Goal: Information Seeking & Learning: Learn about a topic

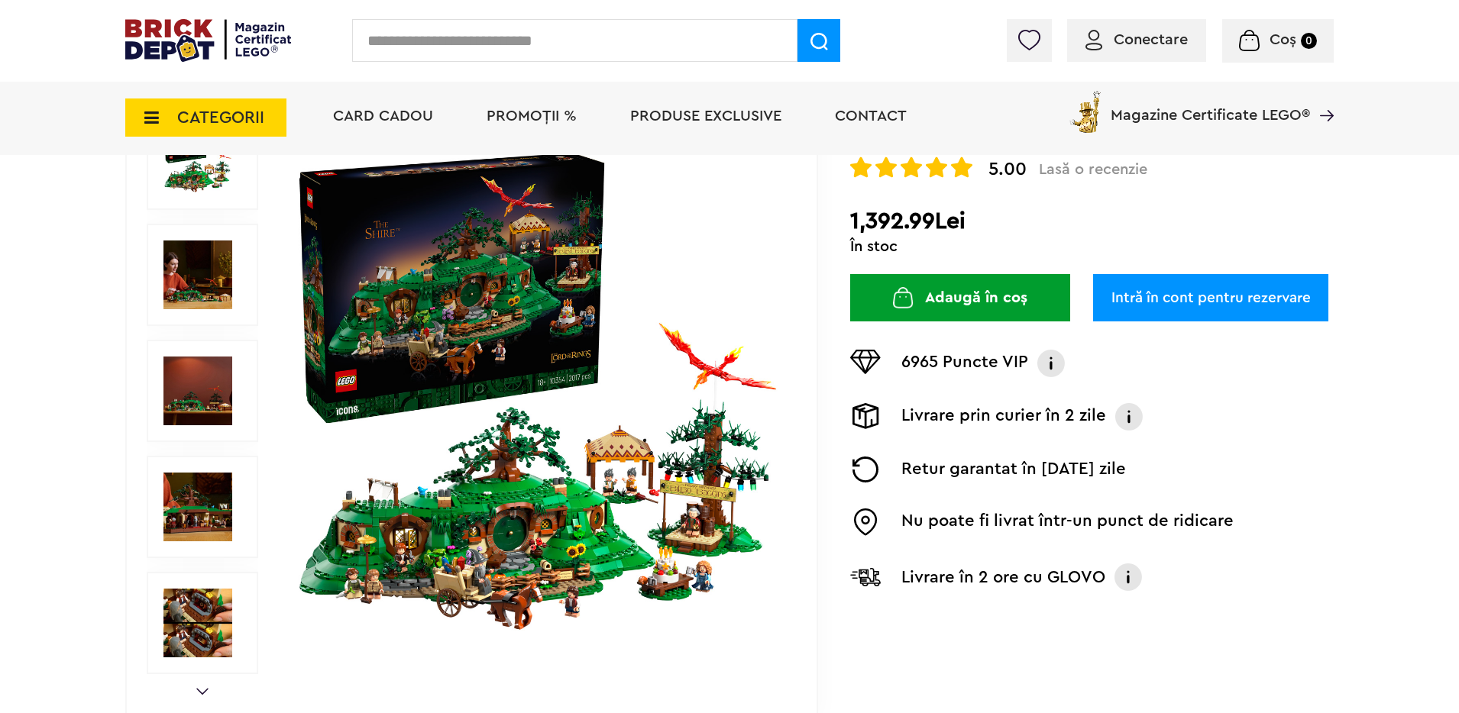
scroll to position [242, 0]
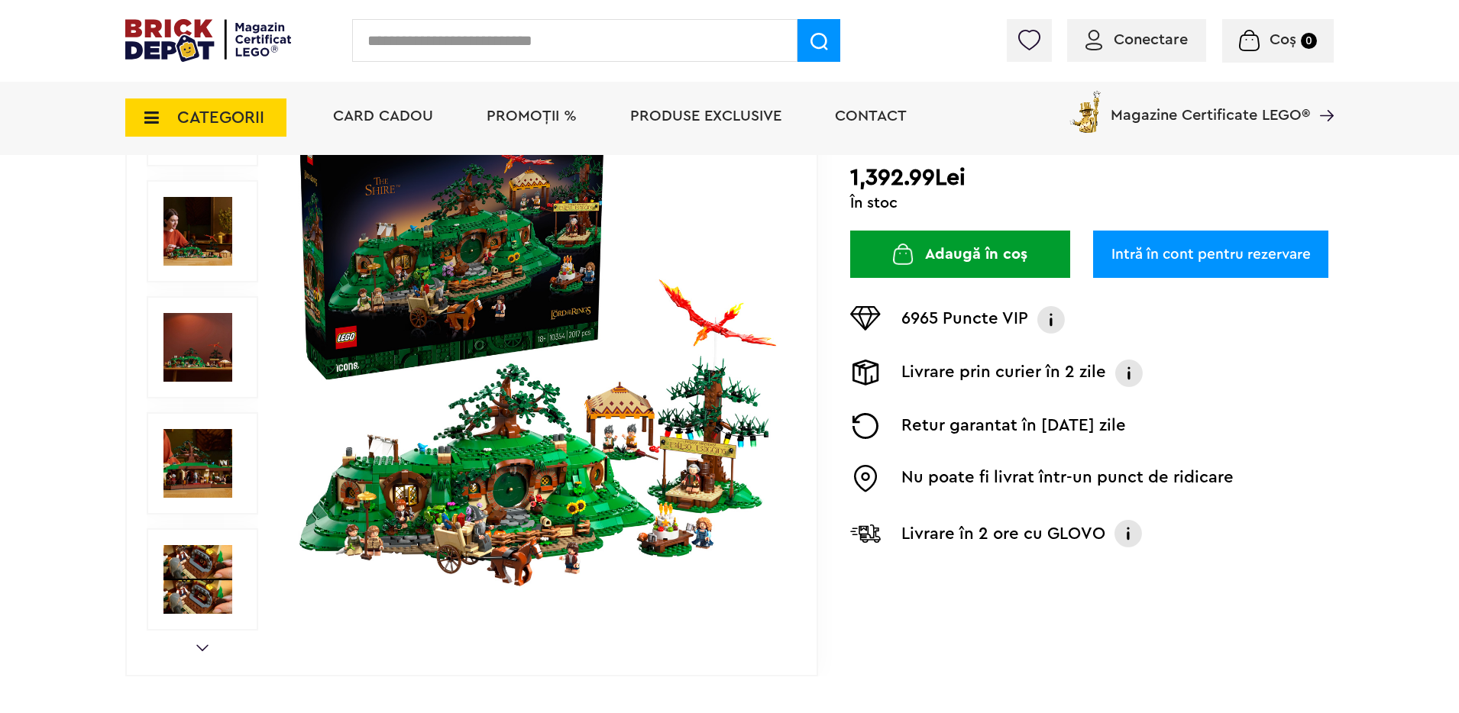
click at [233, 330] on div at bounding box center [203, 347] width 112 height 102
click at [225, 332] on img at bounding box center [197, 347] width 69 height 69
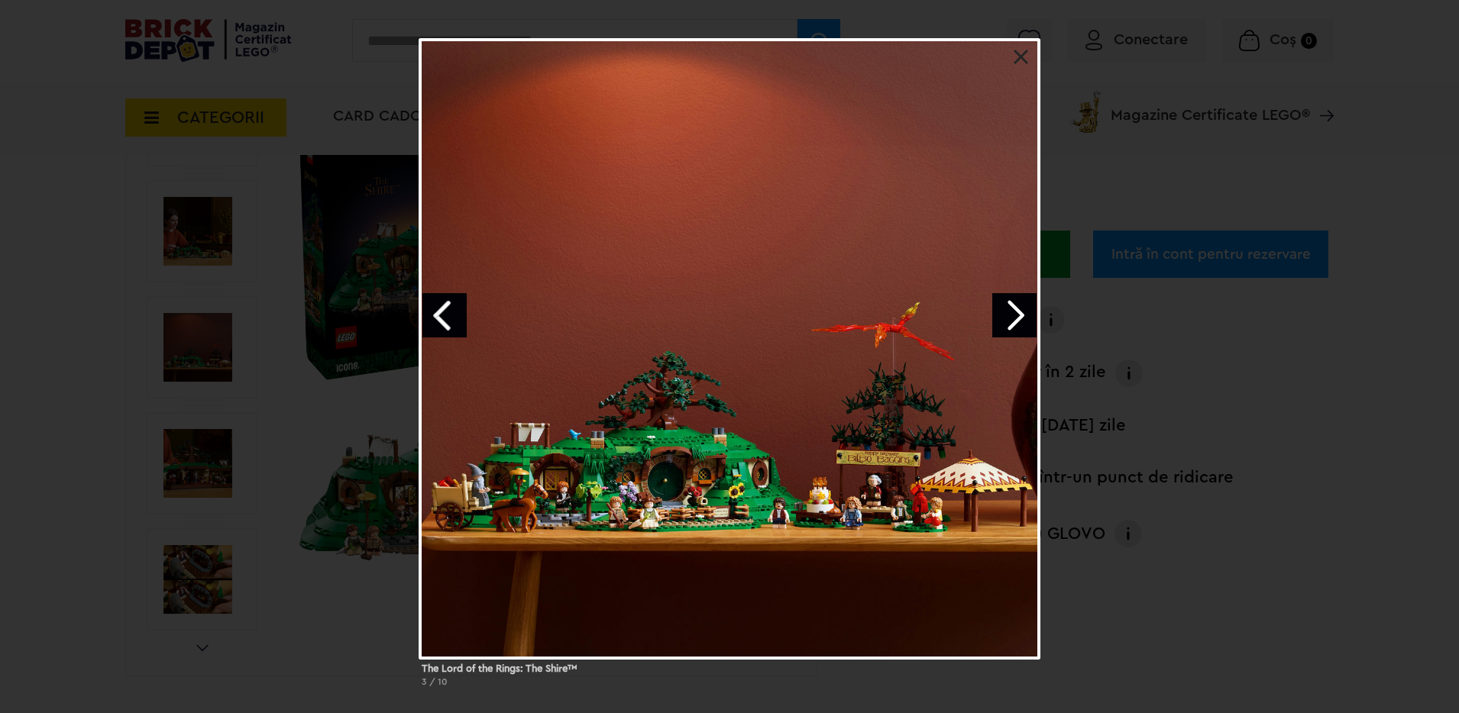
click at [210, 247] on div "The Lord of the Rings: The Shire™ 3 / 10" at bounding box center [729, 369] width 1459 height 662
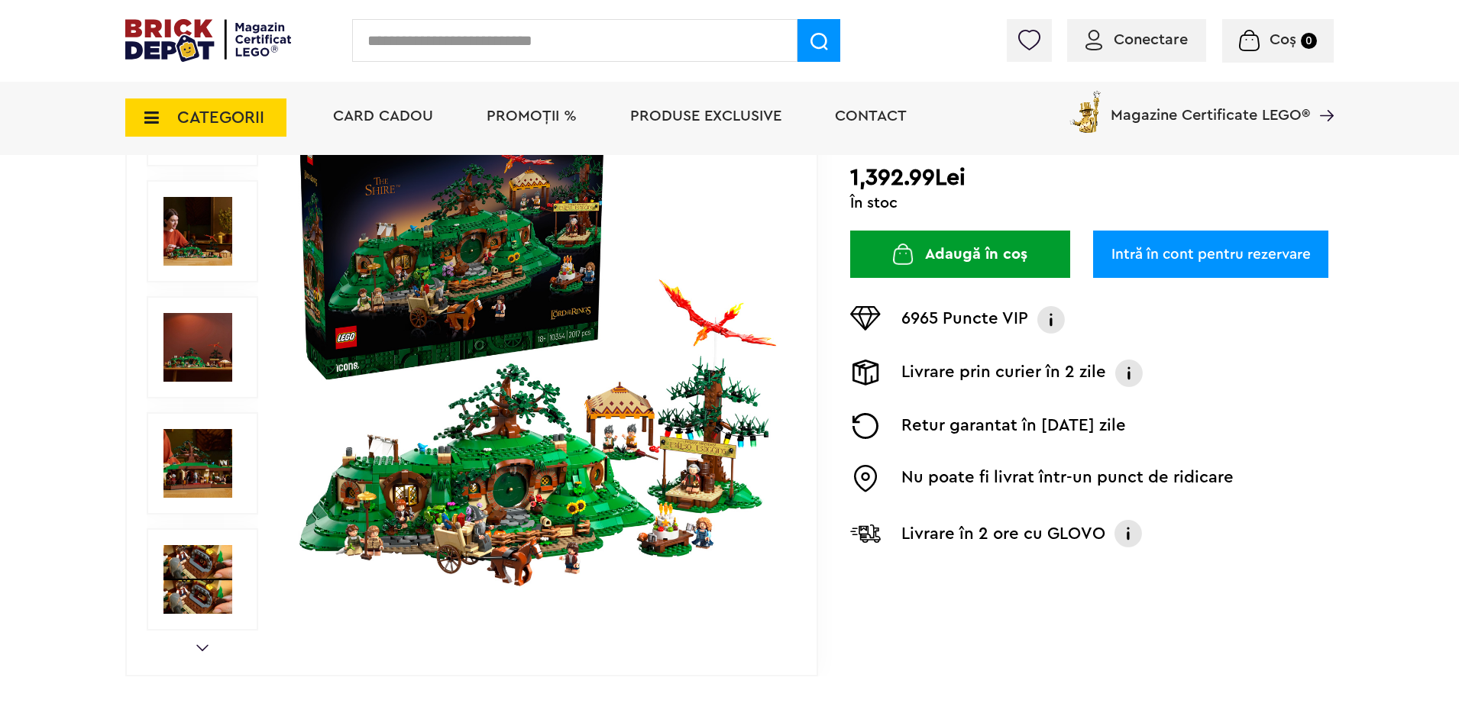
click at [182, 524] on div at bounding box center [203, 586] width 112 height 1045
click at [195, 475] on img at bounding box center [197, 463] width 69 height 69
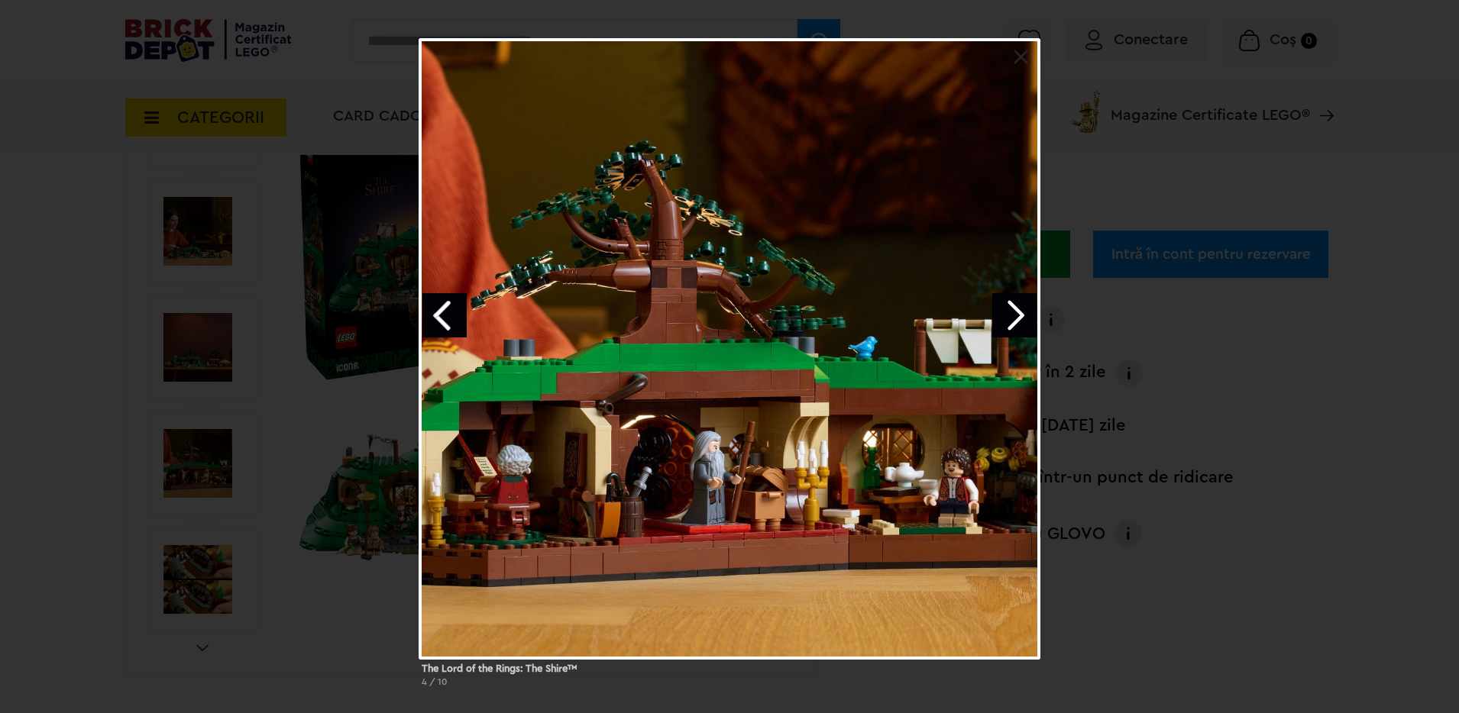
click at [1018, 309] on link "Next image" at bounding box center [1014, 315] width 44 height 44
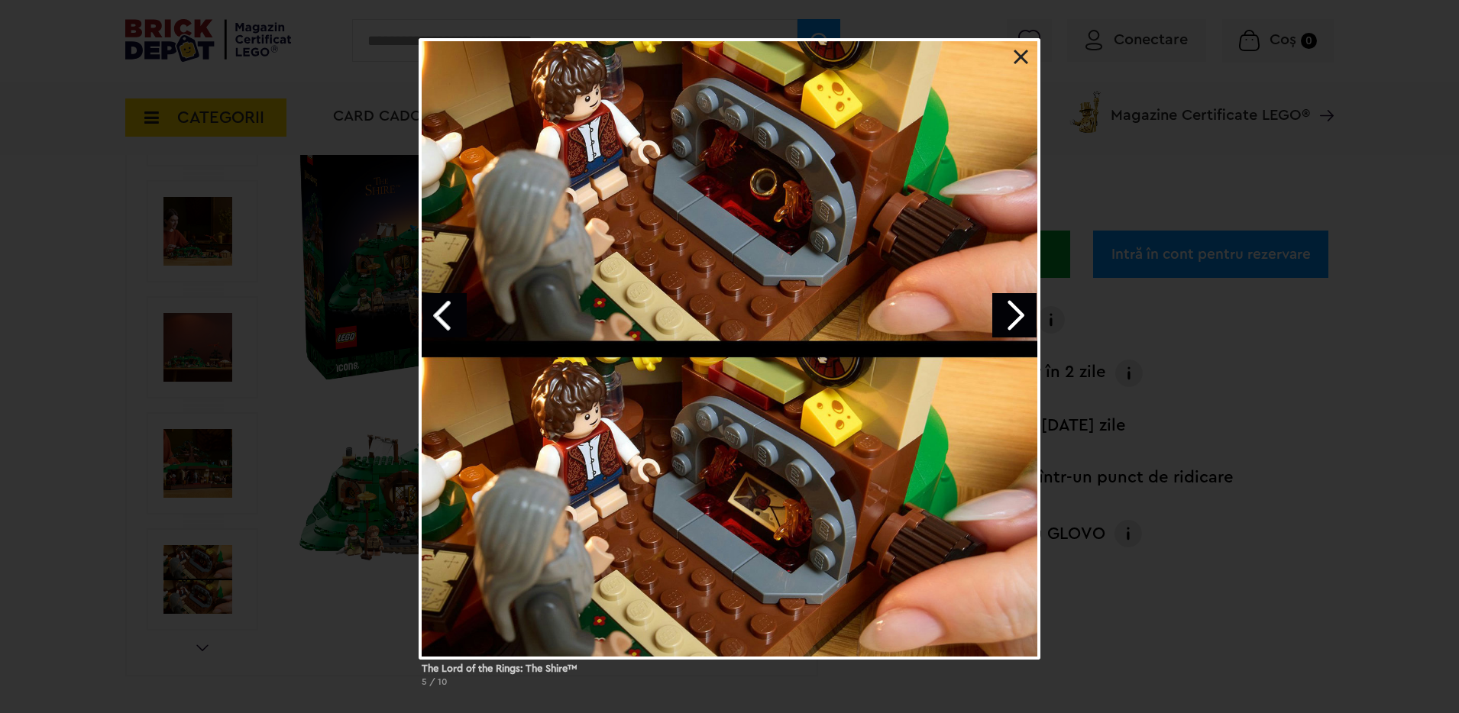
click at [1018, 309] on link "Next image" at bounding box center [1014, 315] width 44 height 44
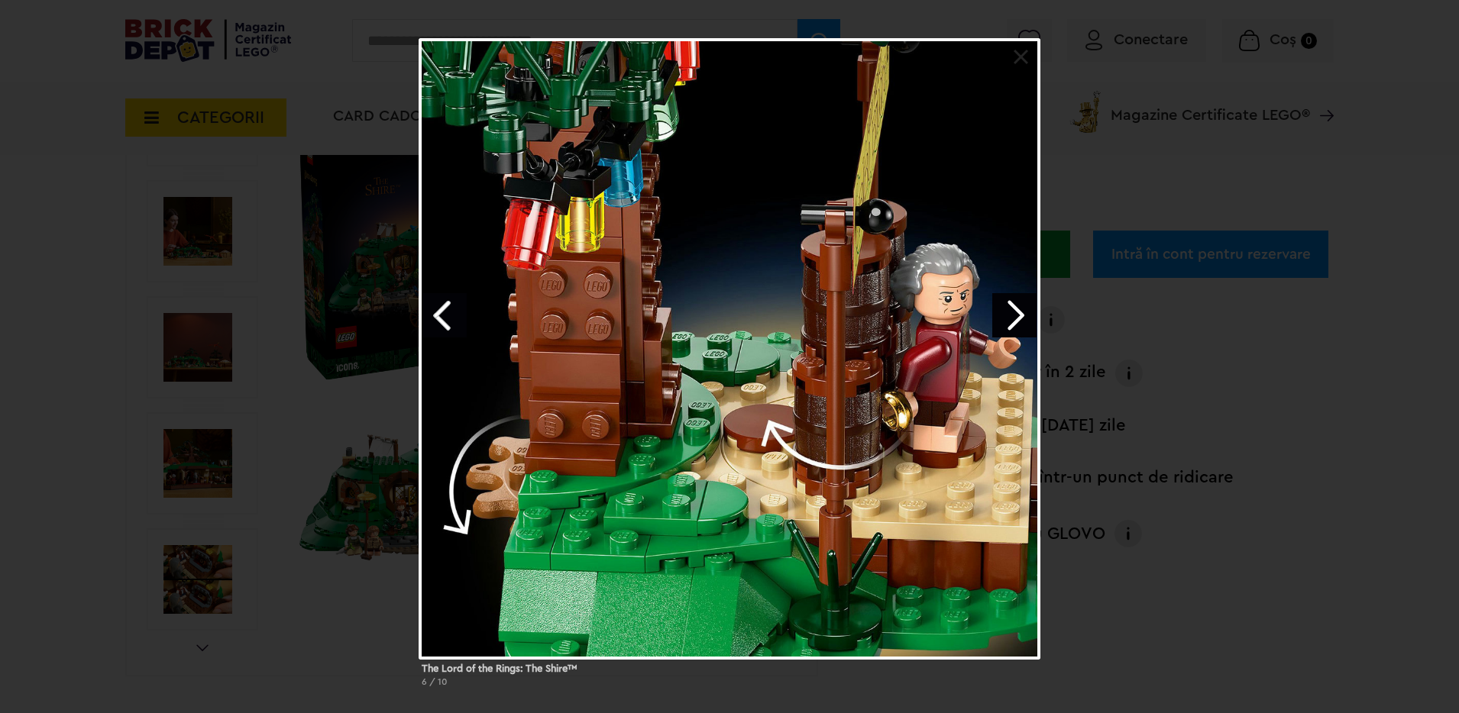
click at [1018, 309] on link "Next image" at bounding box center [1014, 315] width 44 height 44
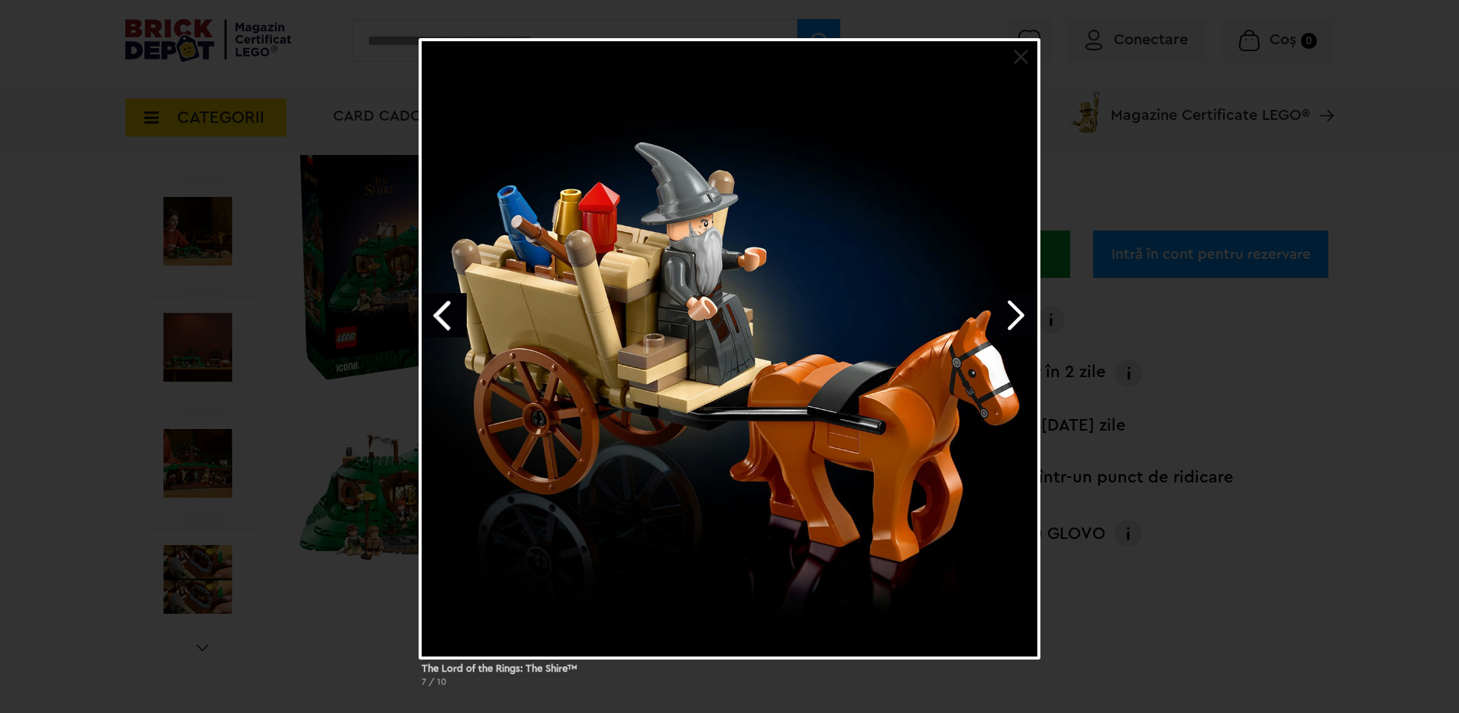
click at [1018, 309] on link "Next image" at bounding box center [1014, 315] width 44 height 44
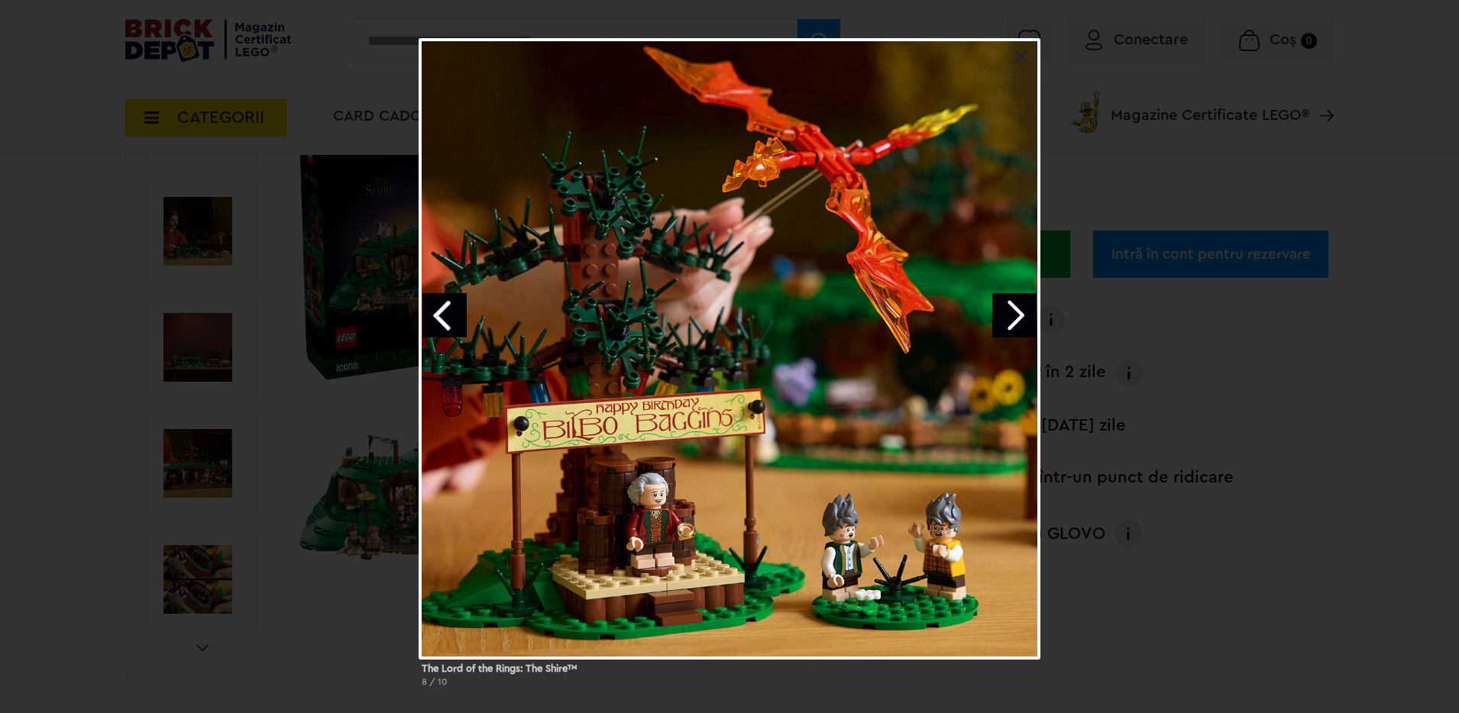
click at [1018, 309] on link "Next image" at bounding box center [1014, 315] width 44 height 44
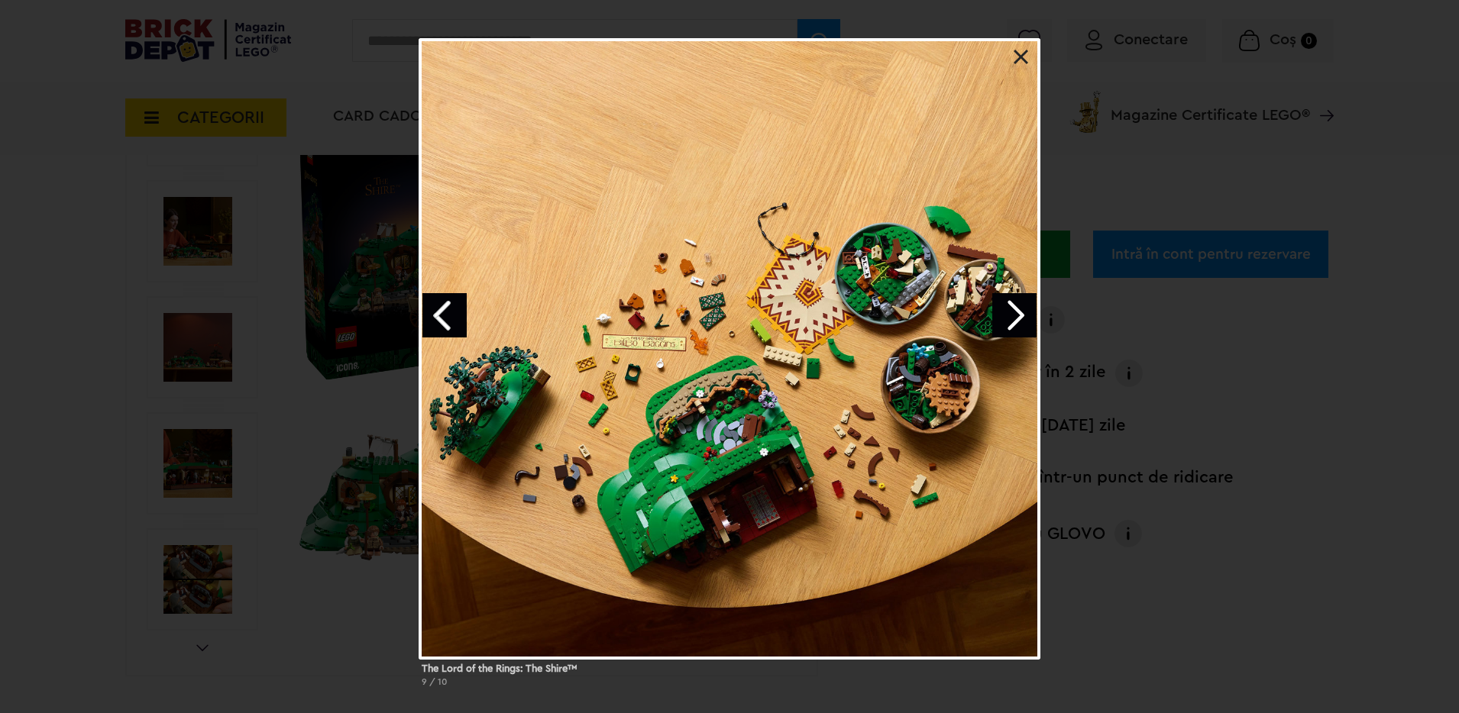
click at [1018, 309] on link "Next image" at bounding box center [1014, 315] width 44 height 44
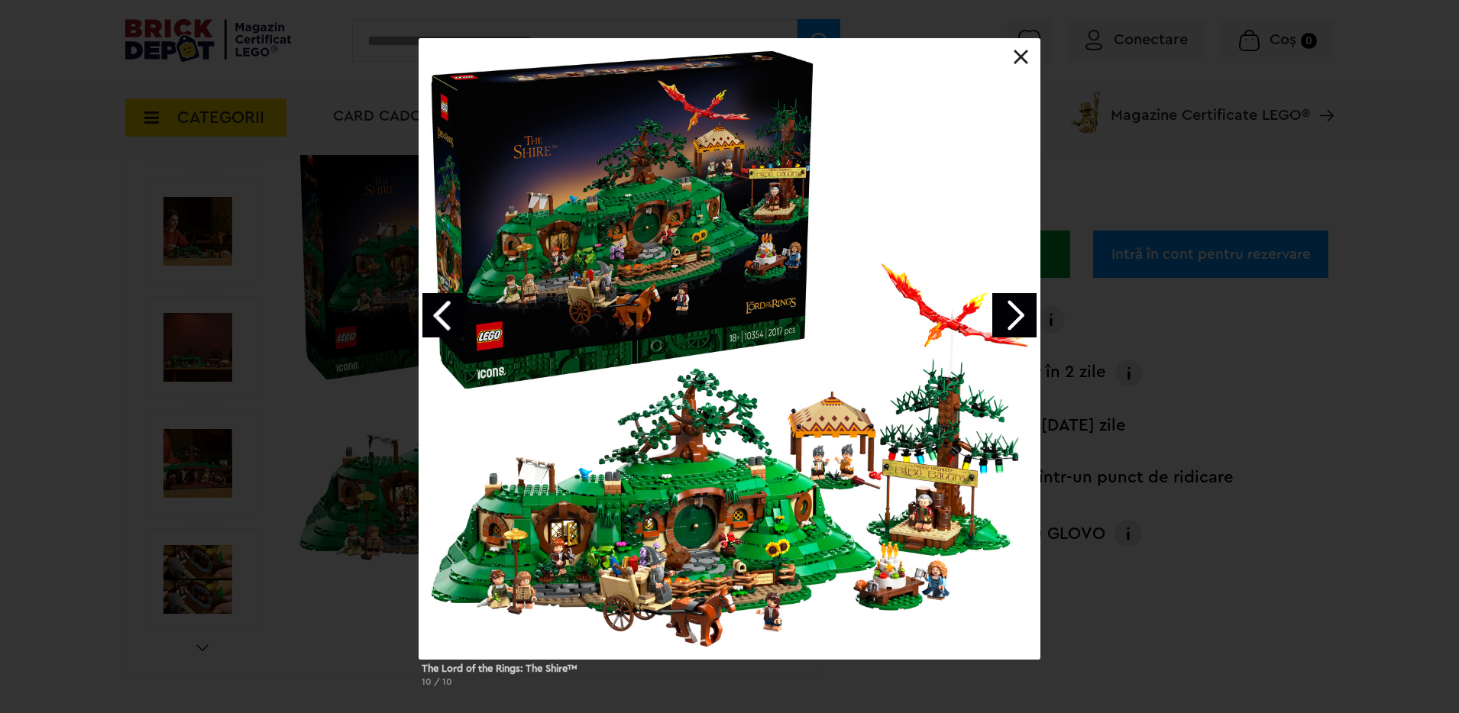
click at [1018, 309] on link "Next image" at bounding box center [1014, 315] width 44 height 44
click at [238, 356] on div "The Lord of the Rings: The Shire™ 1 / 10" at bounding box center [729, 369] width 1459 height 662
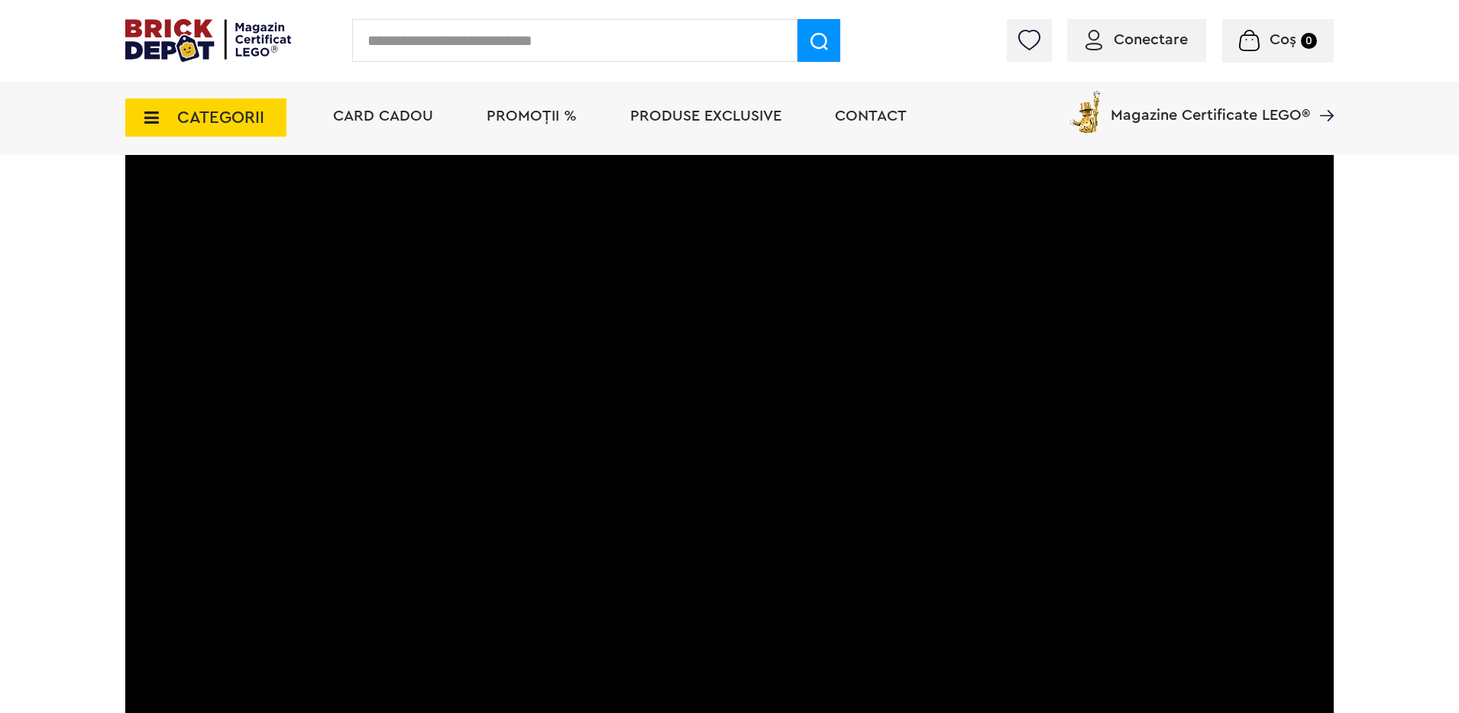
scroll to position [2923, 0]
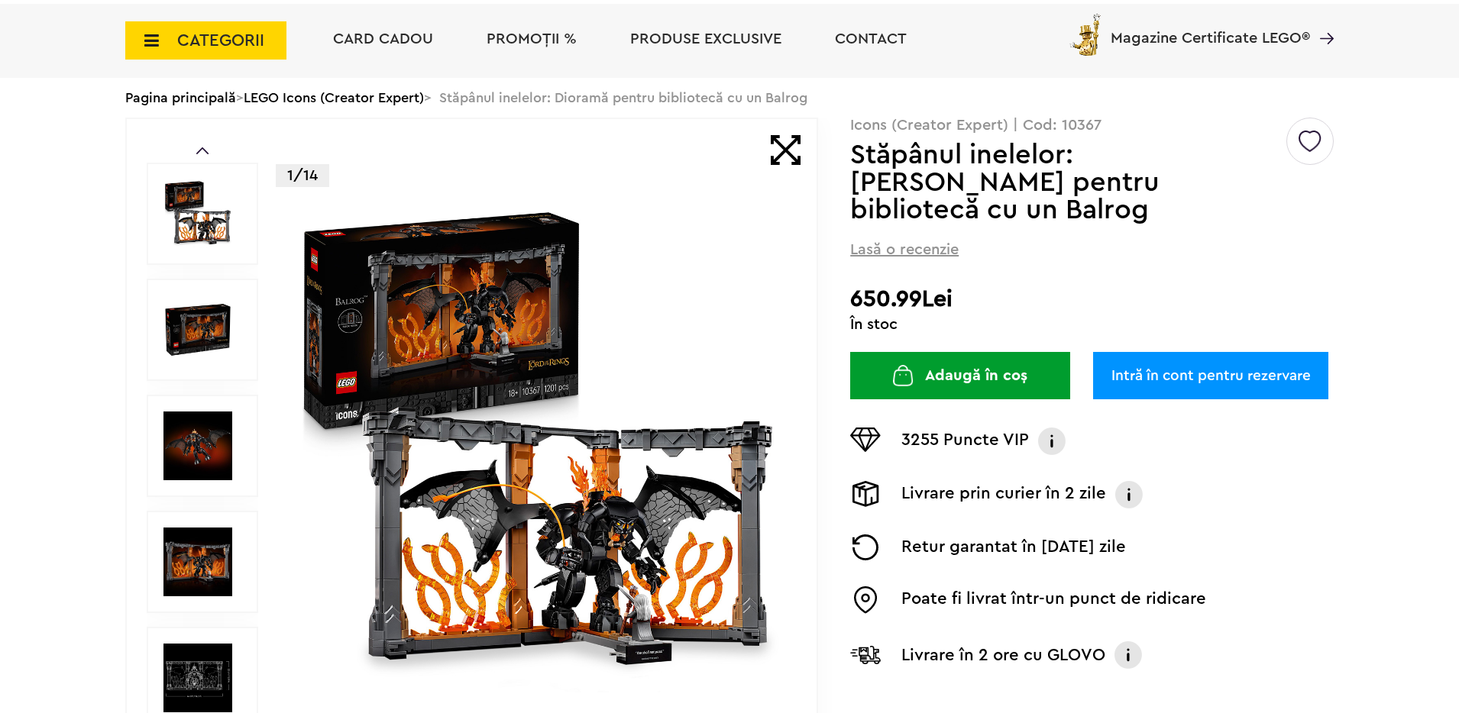
scroll to position [129, 0]
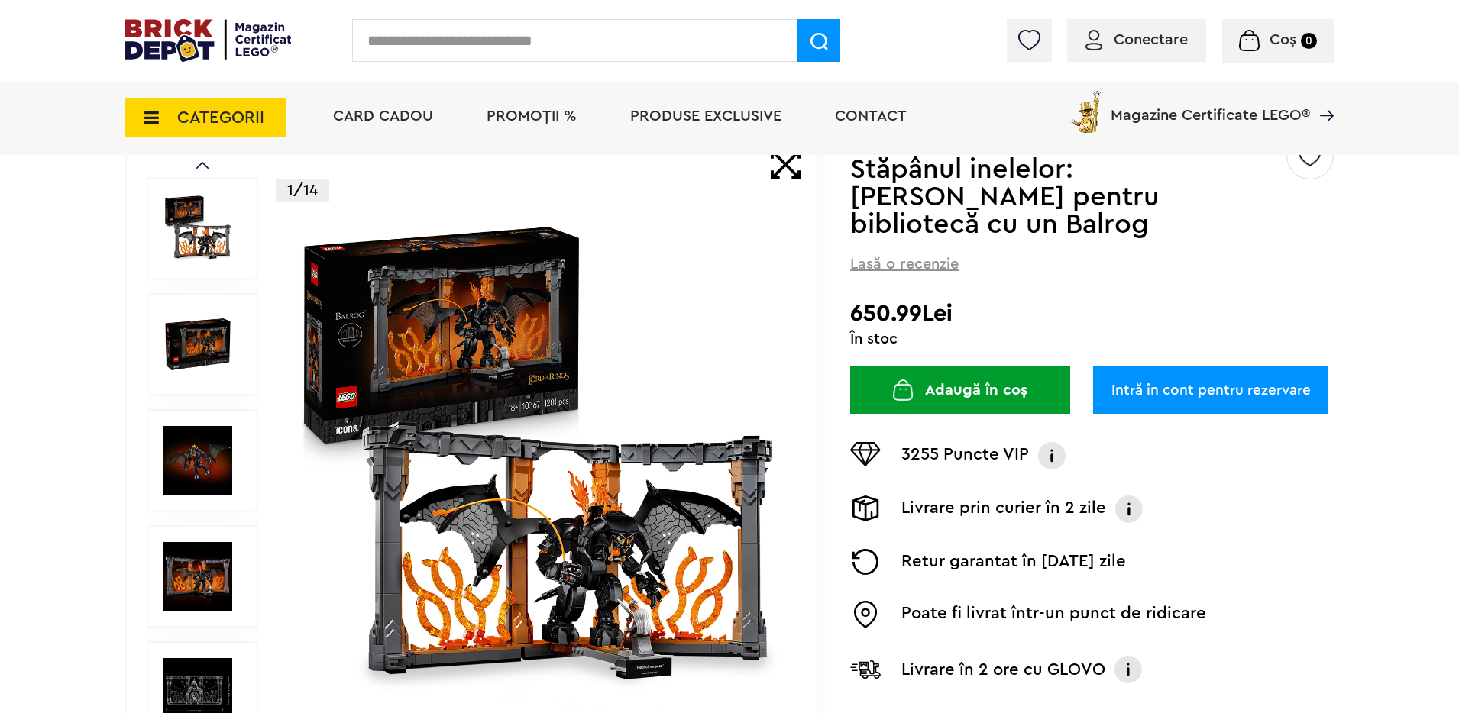
click at [196, 311] on img at bounding box center [197, 344] width 69 height 69
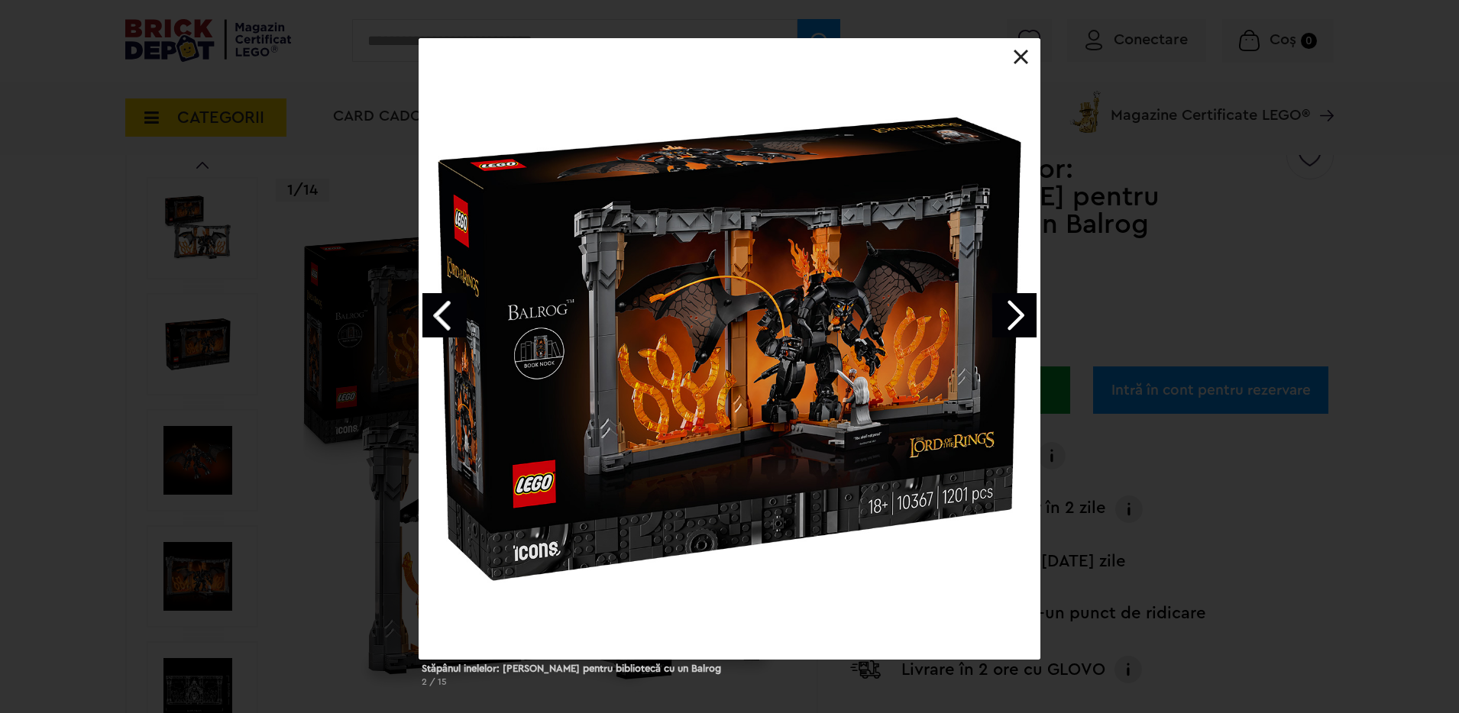
click at [115, 393] on div "Stăpânul inelelor: [PERSON_NAME] pentru bibliotecă cu un Balrog 2 / 15" at bounding box center [729, 369] width 1459 height 662
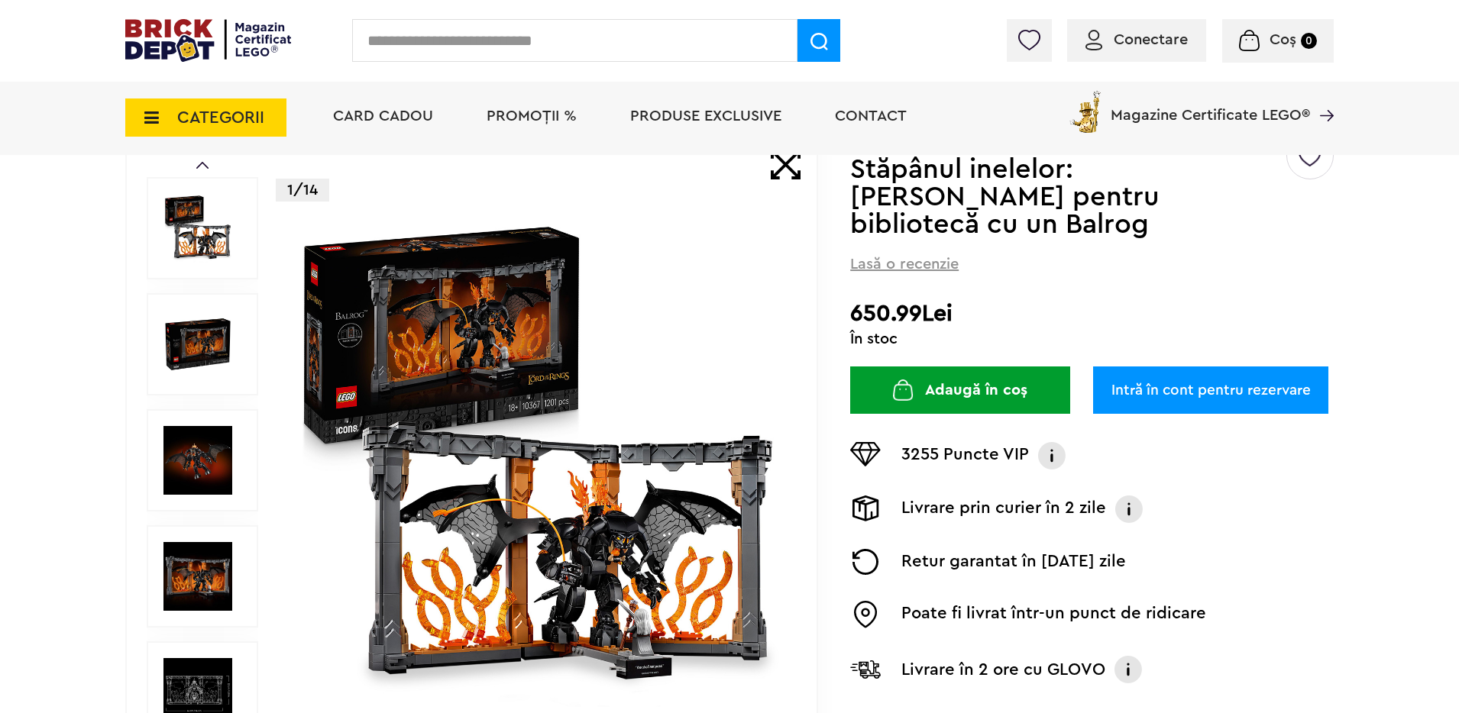
scroll to position [377, 0]
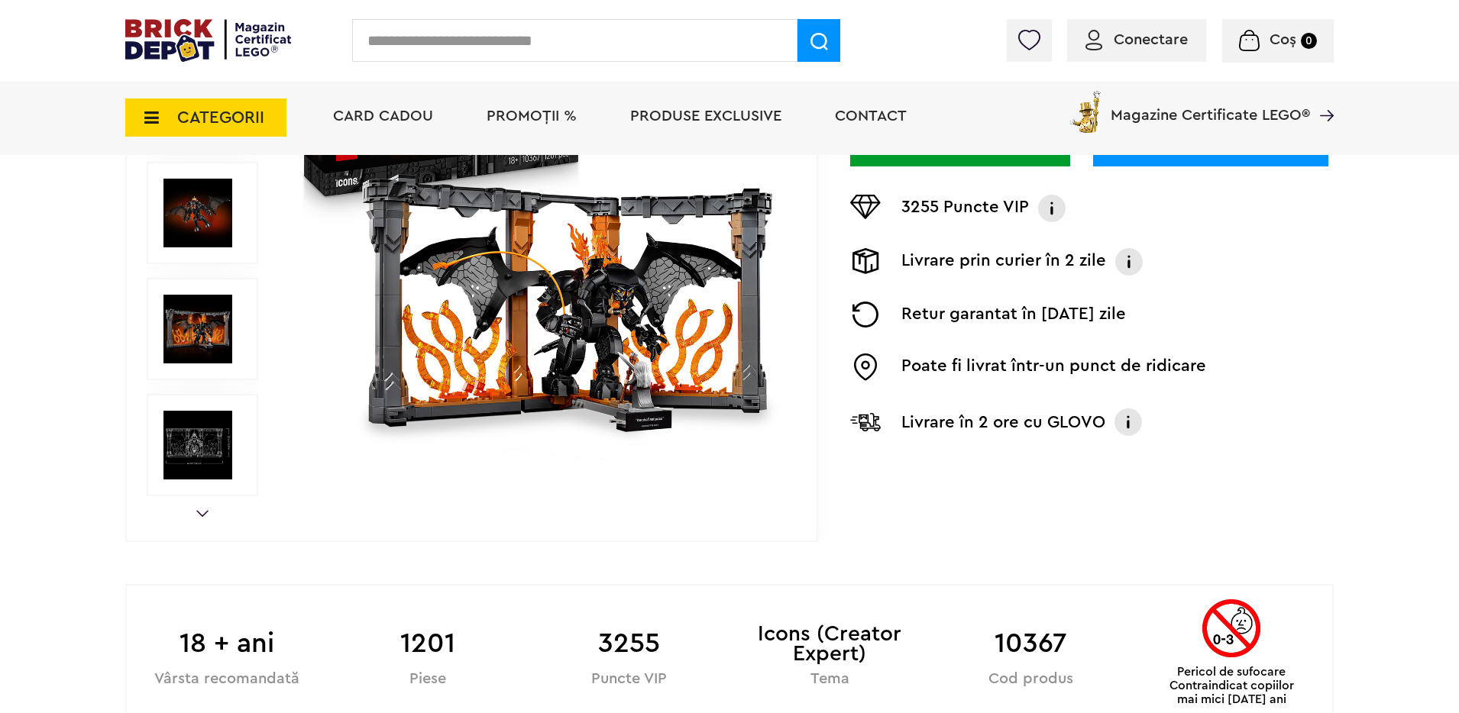
click at [195, 316] on img at bounding box center [197, 329] width 69 height 69
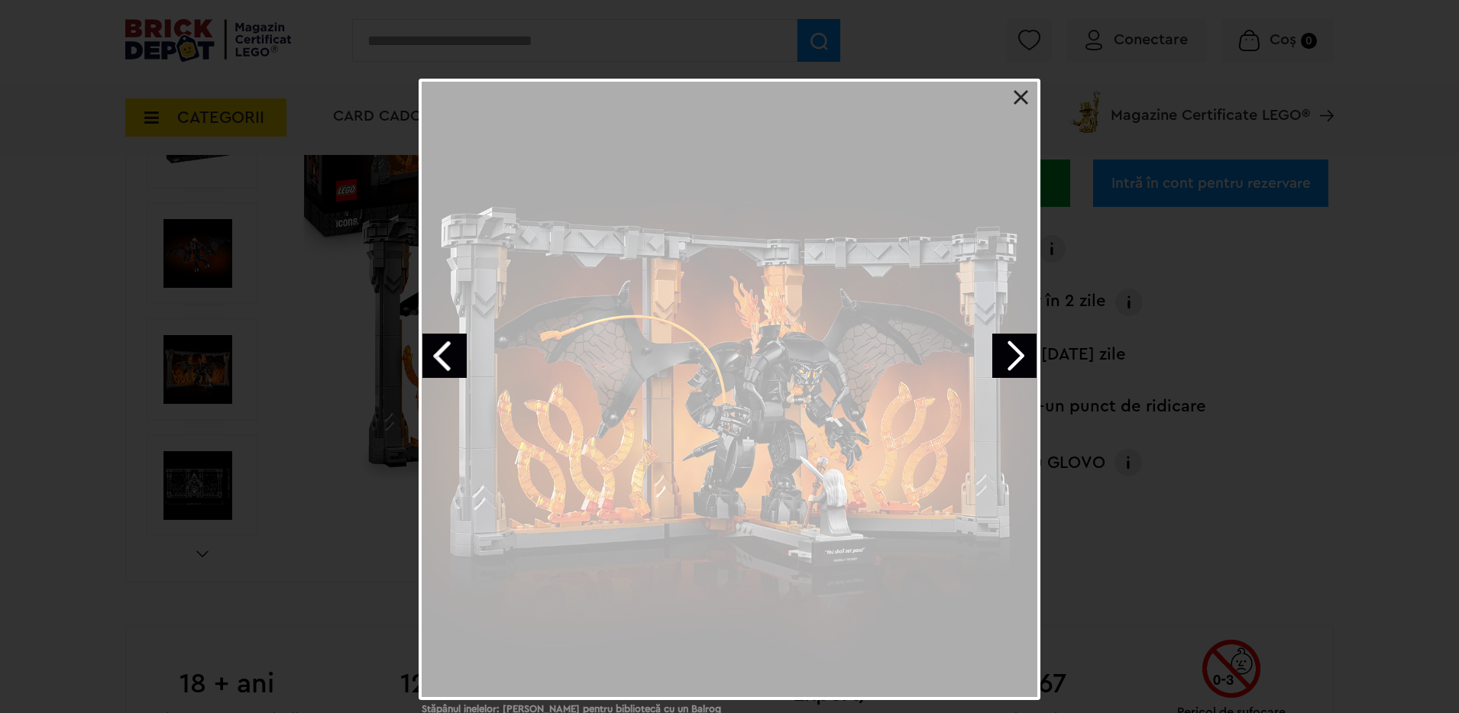
scroll to position [314, 0]
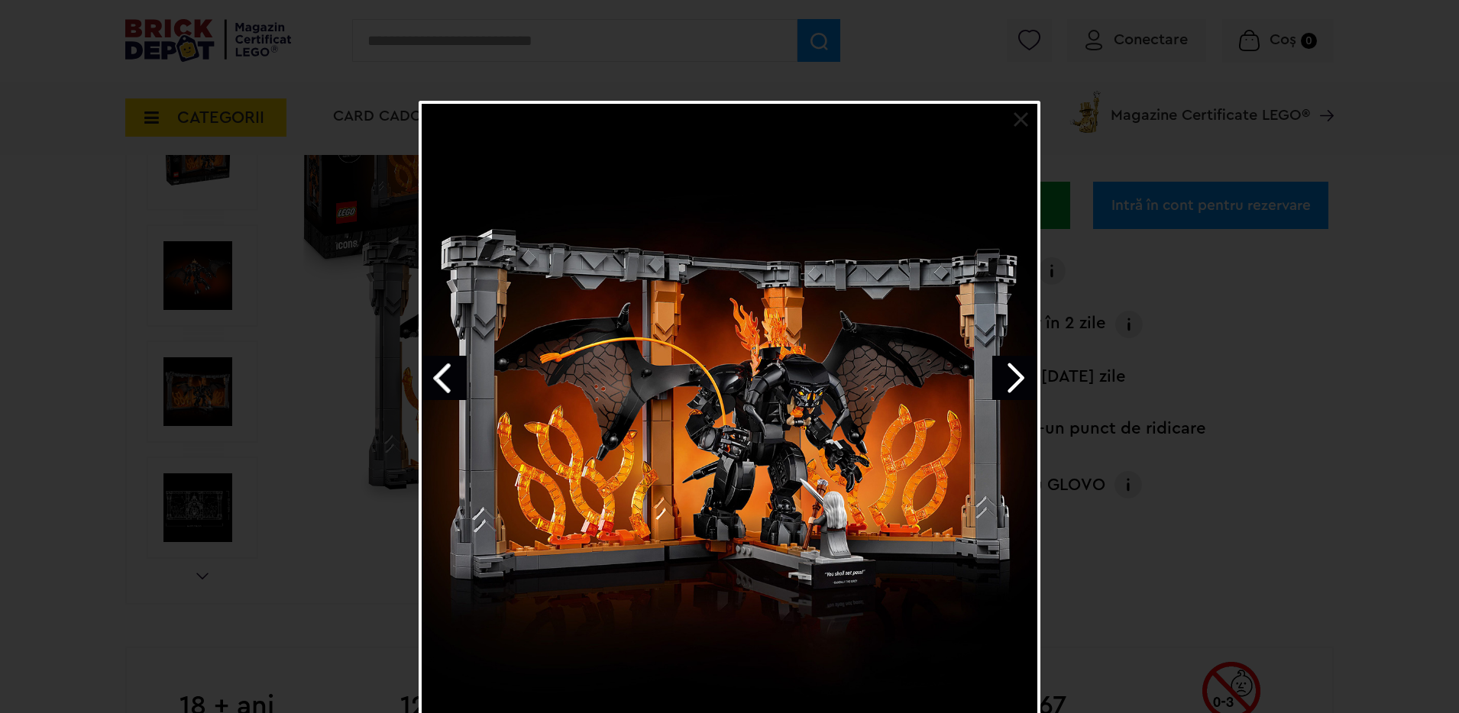
click at [167, 264] on div "Stăpânul inelelor: [PERSON_NAME] pentru bibliotecă cu un Balrog 4 / 15" at bounding box center [729, 432] width 1459 height 662
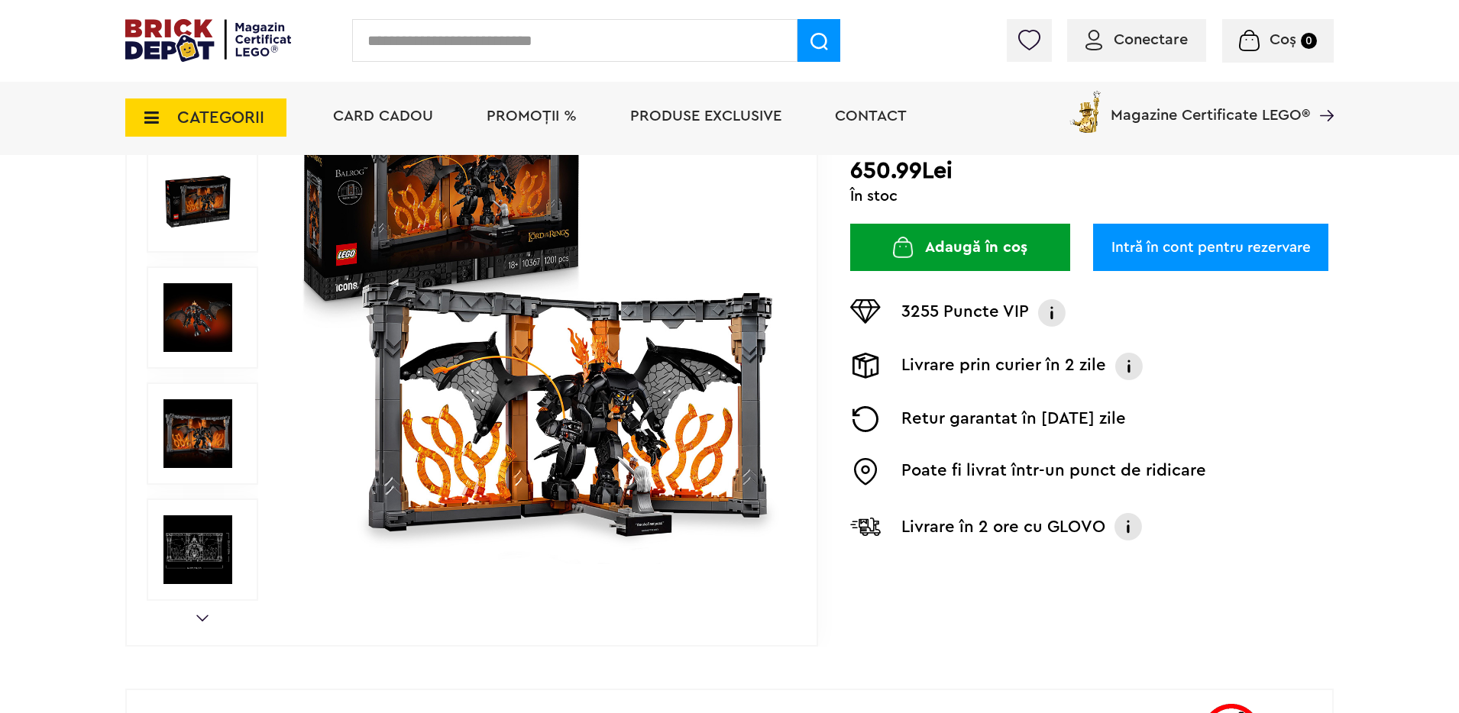
scroll to position [276, 0]
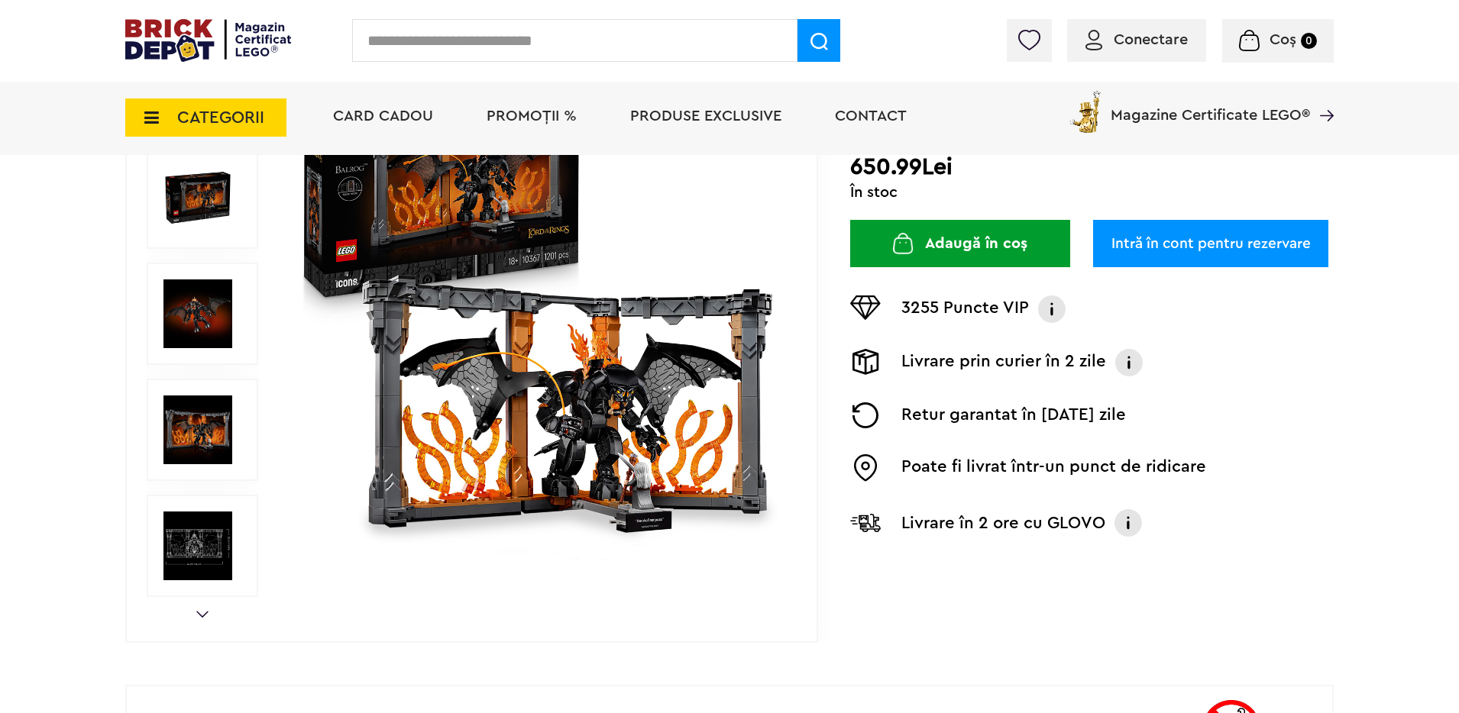
click at [202, 509] on div at bounding box center [203, 546] width 112 height 102
click at [211, 578] on img at bounding box center [197, 546] width 69 height 69
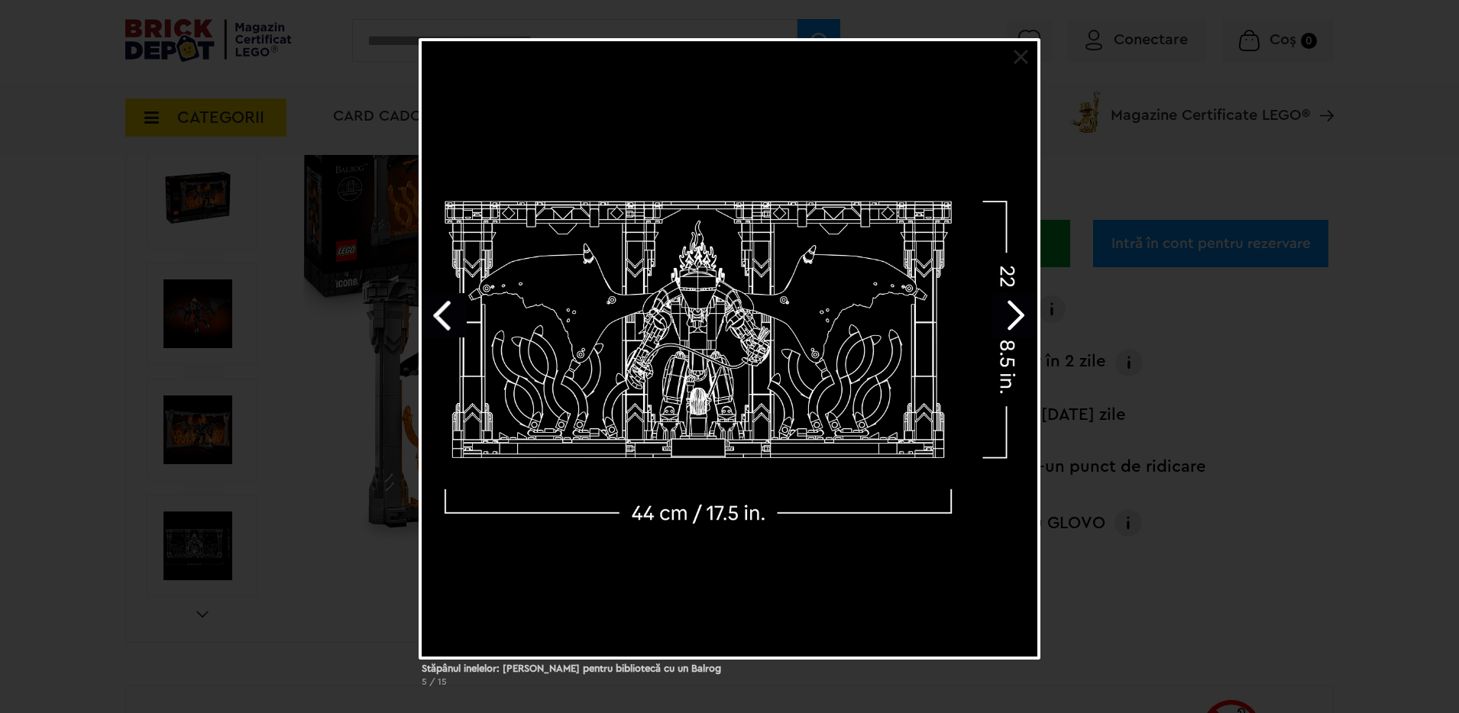
click at [134, 445] on div "Stăpânul inelelor: [PERSON_NAME] pentru bibliotecă cu un Balrog 5 / 15" at bounding box center [729, 369] width 1459 height 662
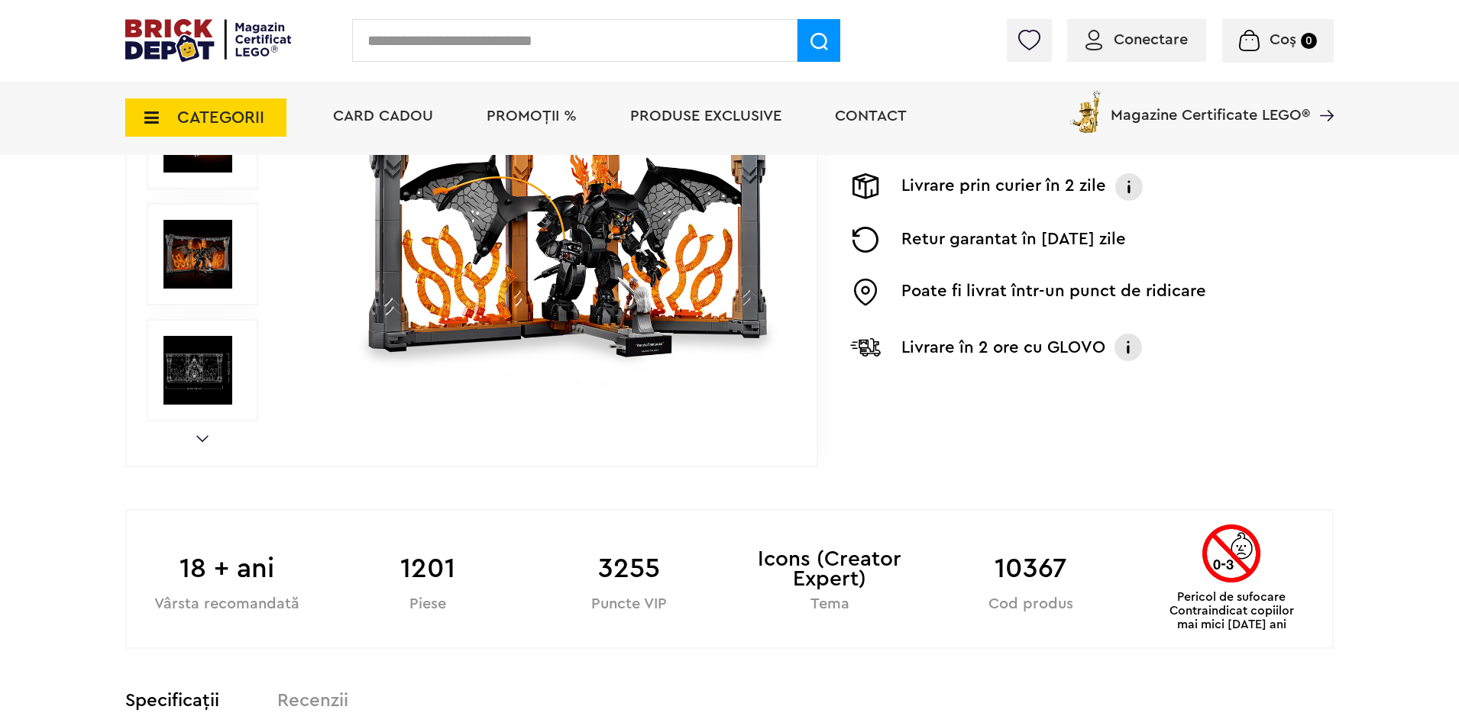
scroll to position [650, 0]
